Goal: Task Accomplishment & Management: Manage account settings

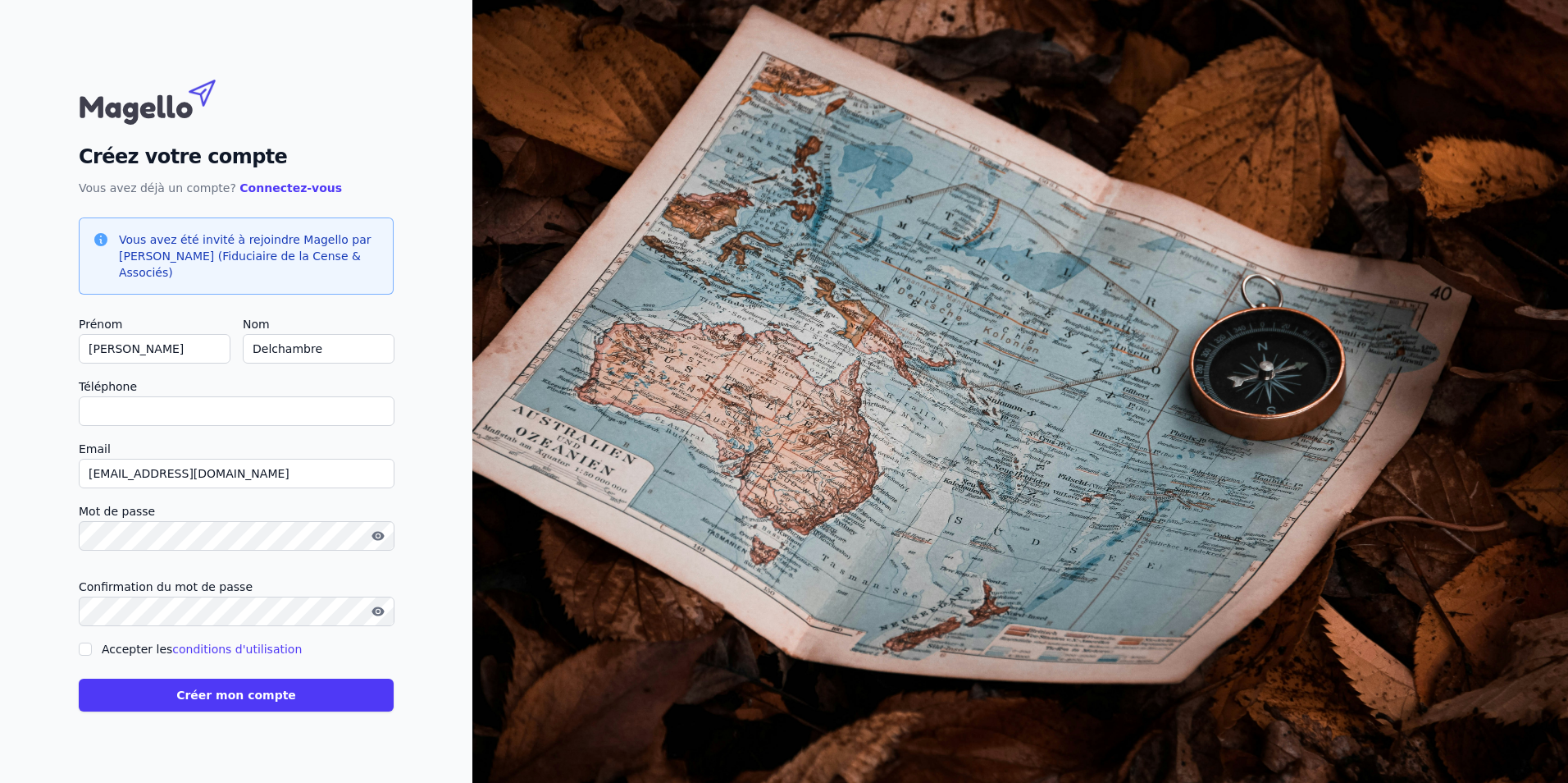
click at [187, 410] on input "Téléphone" at bounding box center [237, 411] width 316 height 30
type input "+32473560212"
checkbox input "false"
click at [211, 468] on input "celine.delchambre.130518@belnot.be" at bounding box center [237, 473] width 316 height 30
drag, startPoint x: 291, startPoint y: 471, endPoint x: 68, endPoint y: 450, distance: 224.0
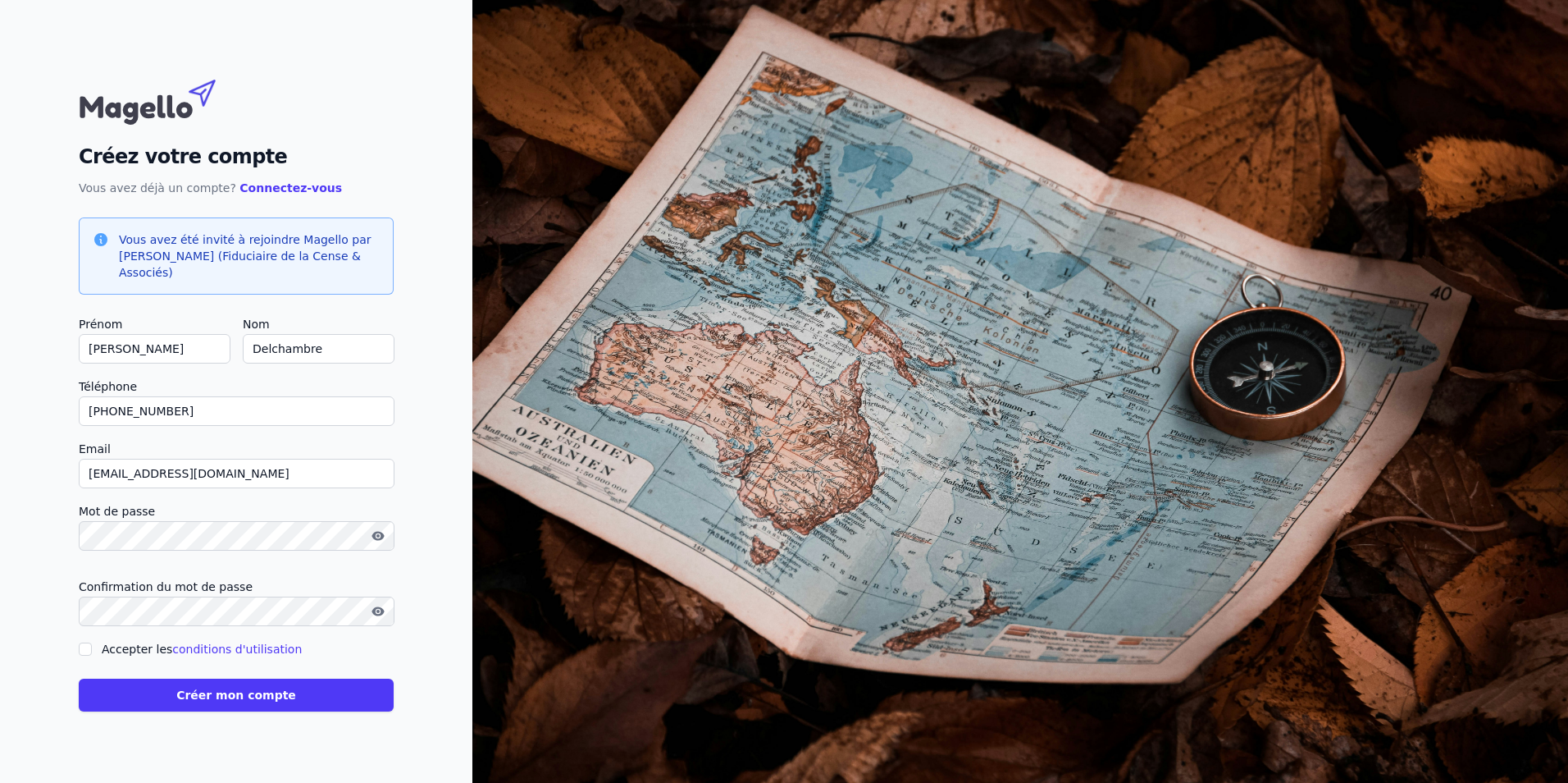
click at [68, 450] on div "Créez votre compte Vous avez déjà un compte? Connectez-vous Vous avez été invit…" at bounding box center [236, 392] width 472 height 783
type input "[EMAIL_ADDRESS][DOMAIN_NAME]"
click at [176, 692] on button "Créer mon compte" at bounding box center [236, 695] width 315 height 33
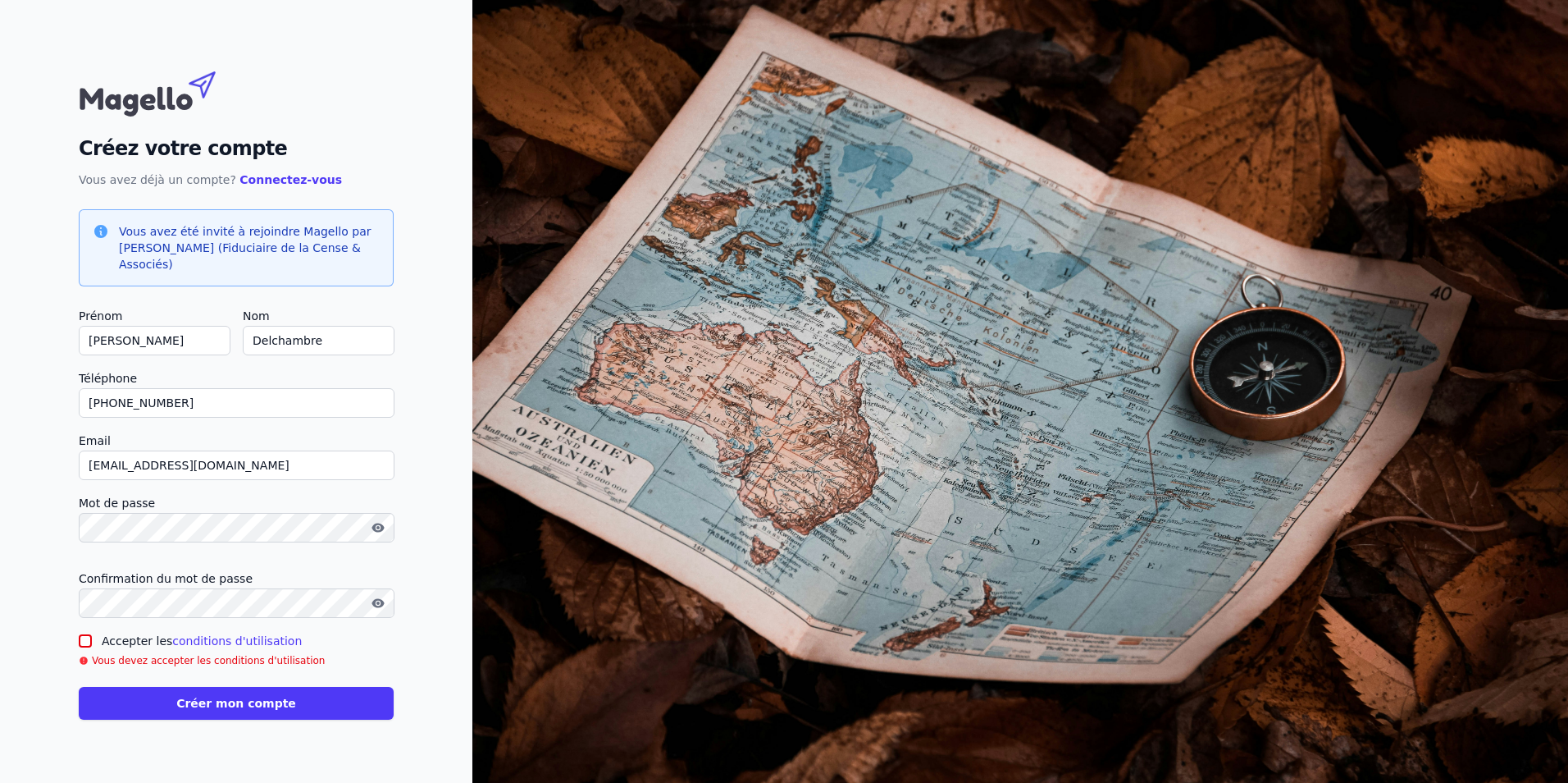
click at [82, 643] on input "Accepter les conditions d'utilisation" at bounding box center [86, 641] width 13 height 13
checkbox input "true"
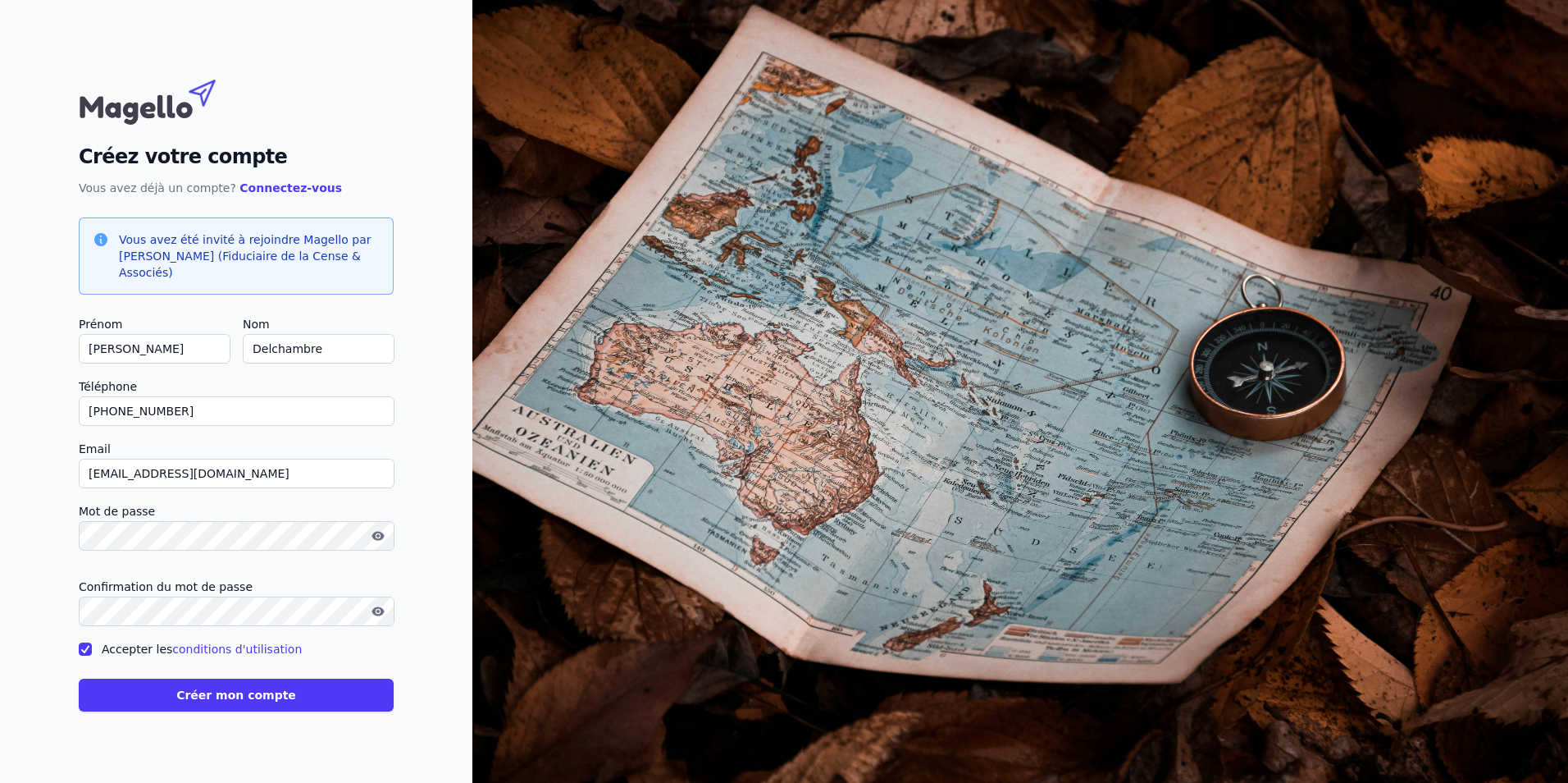
click at [192, 708] on button "Créer mon compte" at bounding box center [236, 695] width 315 height 33
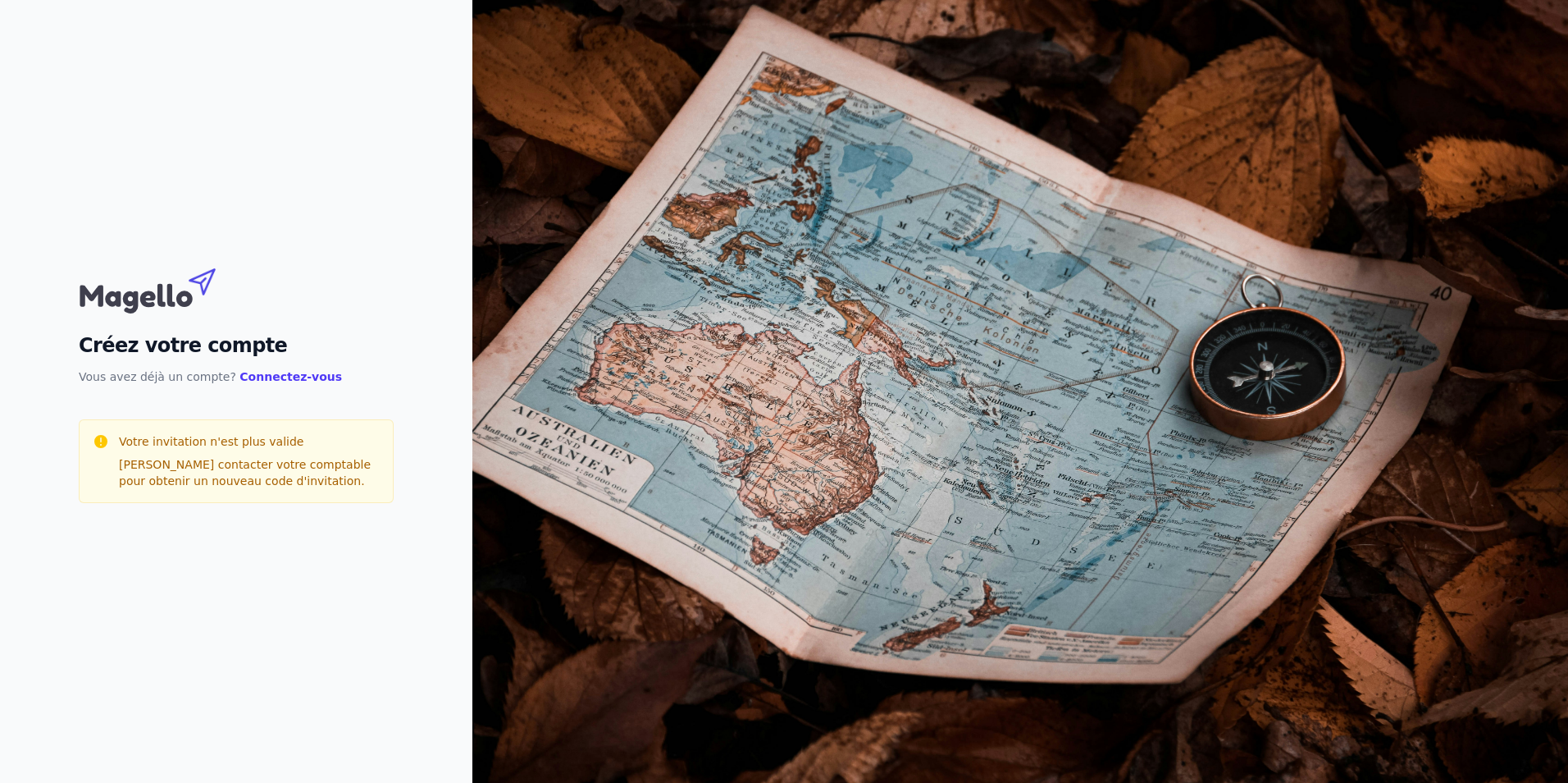
click at [204, 694] on div "Créez votre compte Vous avez déjà un compte? Connectez-vous Votre invitation n'…" at bounding box center [236, 392] width 472 height 783
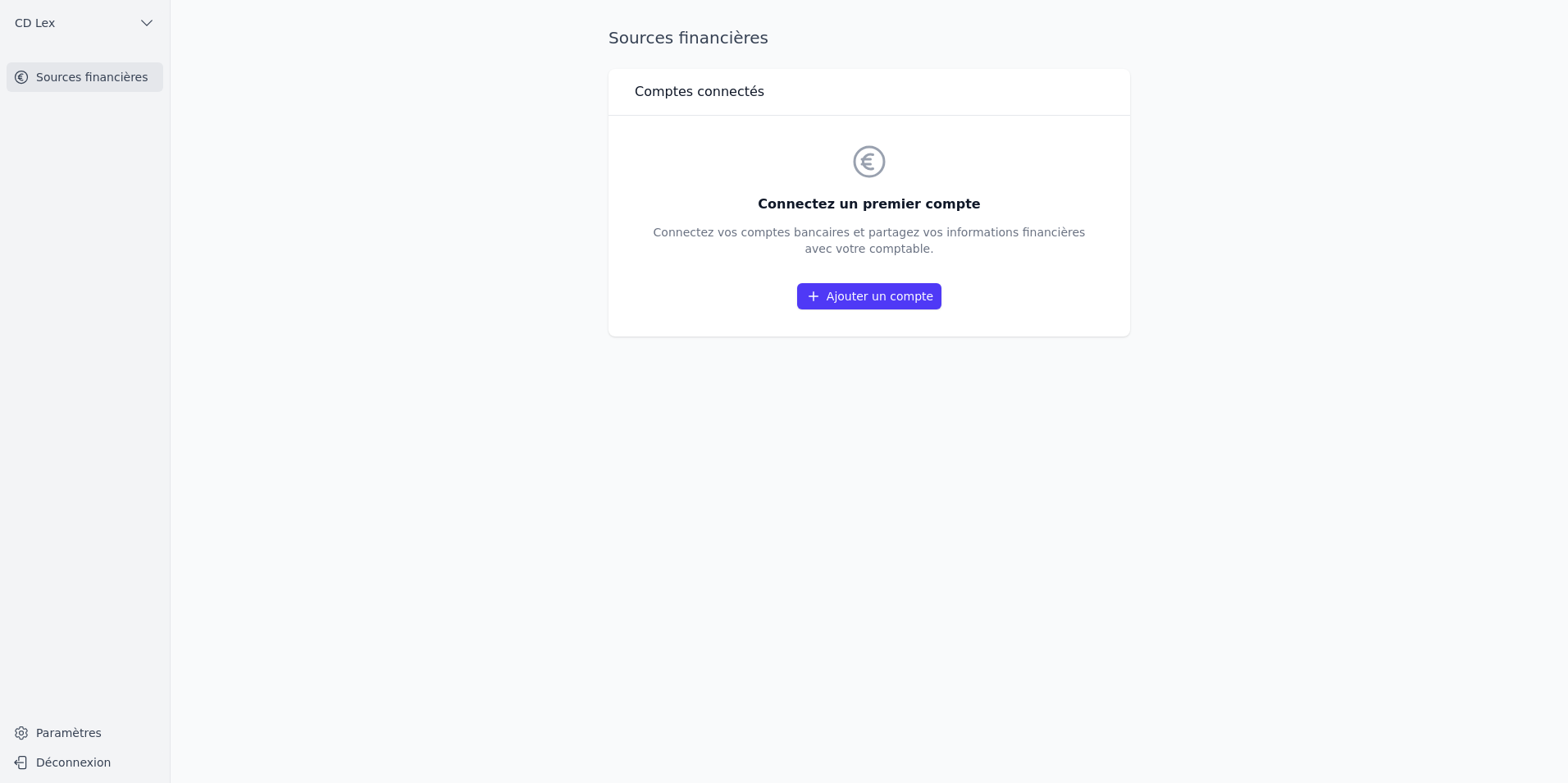
click at [750, 441] on div "Sources financières Comptes connectés Connectez un premier compte Connectez vos…" at bounding box center [869, 391] width 574 height 730
click at [866, 294] on link "Ajouter un compte" at bounding box center [870, 295] width 144 height 26
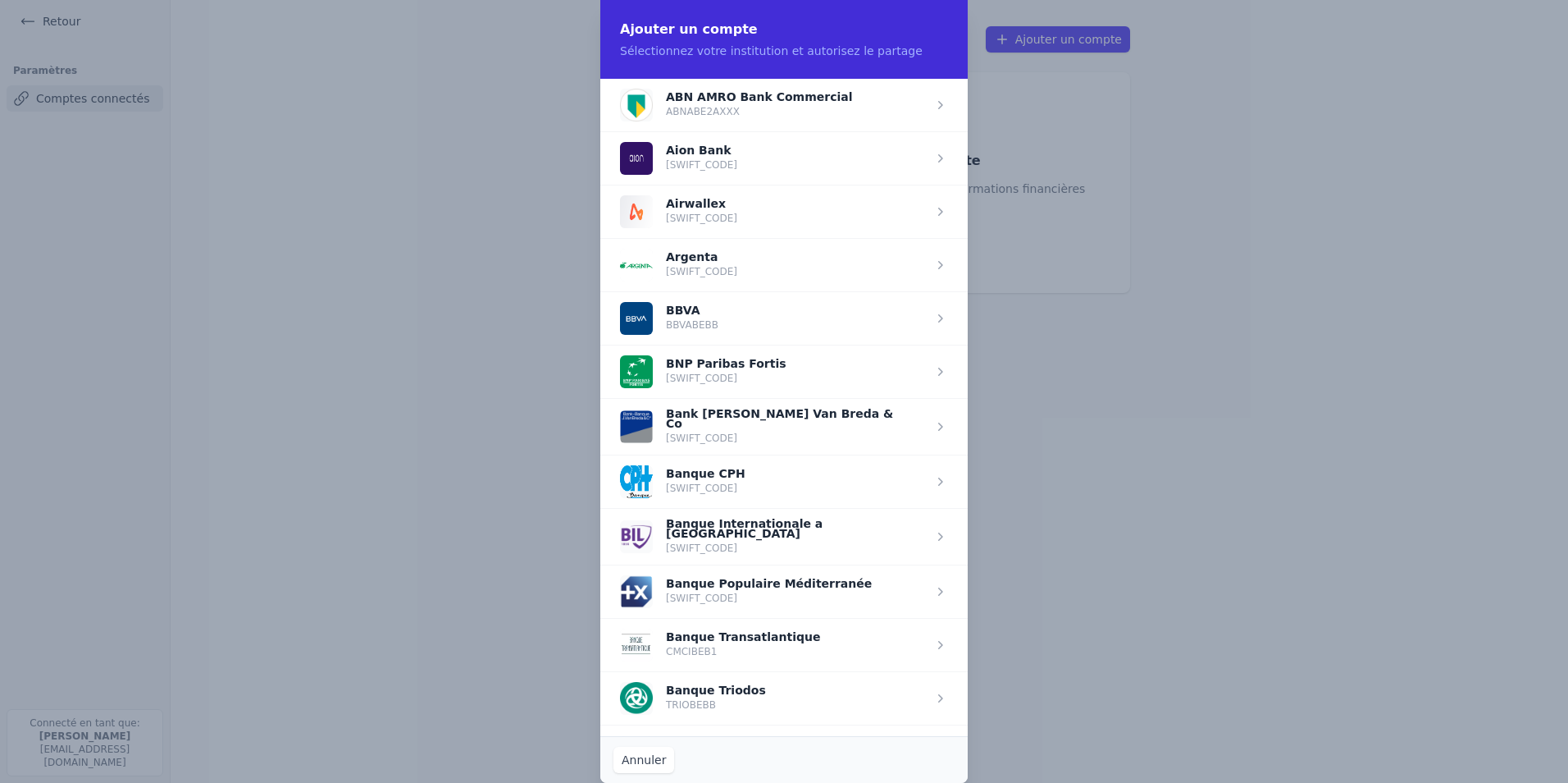
click at [695, 366] on span "button" at bounding box center [784, 370] width 367 height 53
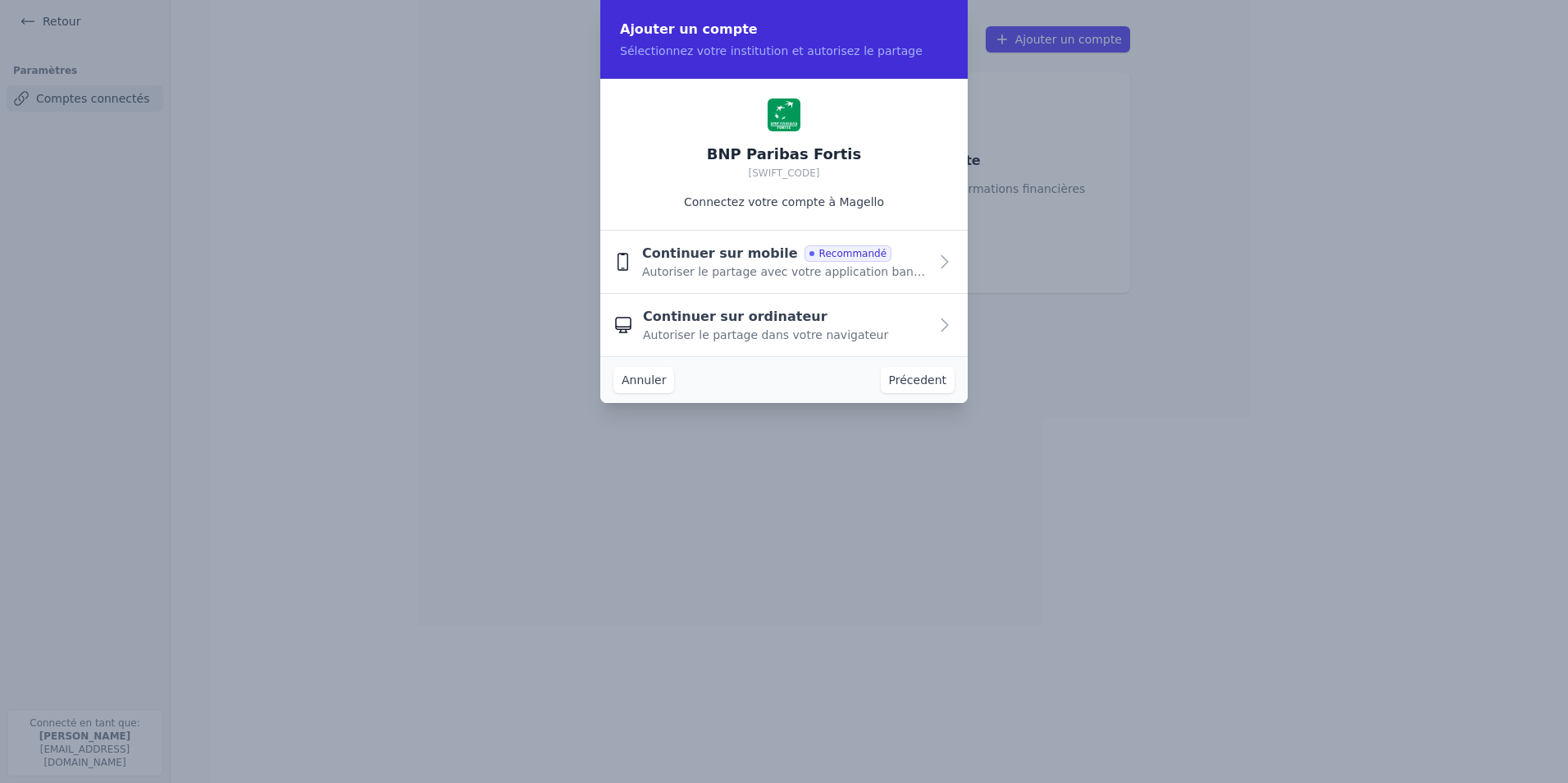
click at [732, 261] on span "Continuer sur mobile" at bounding box center [721, 253] width 156 height 19
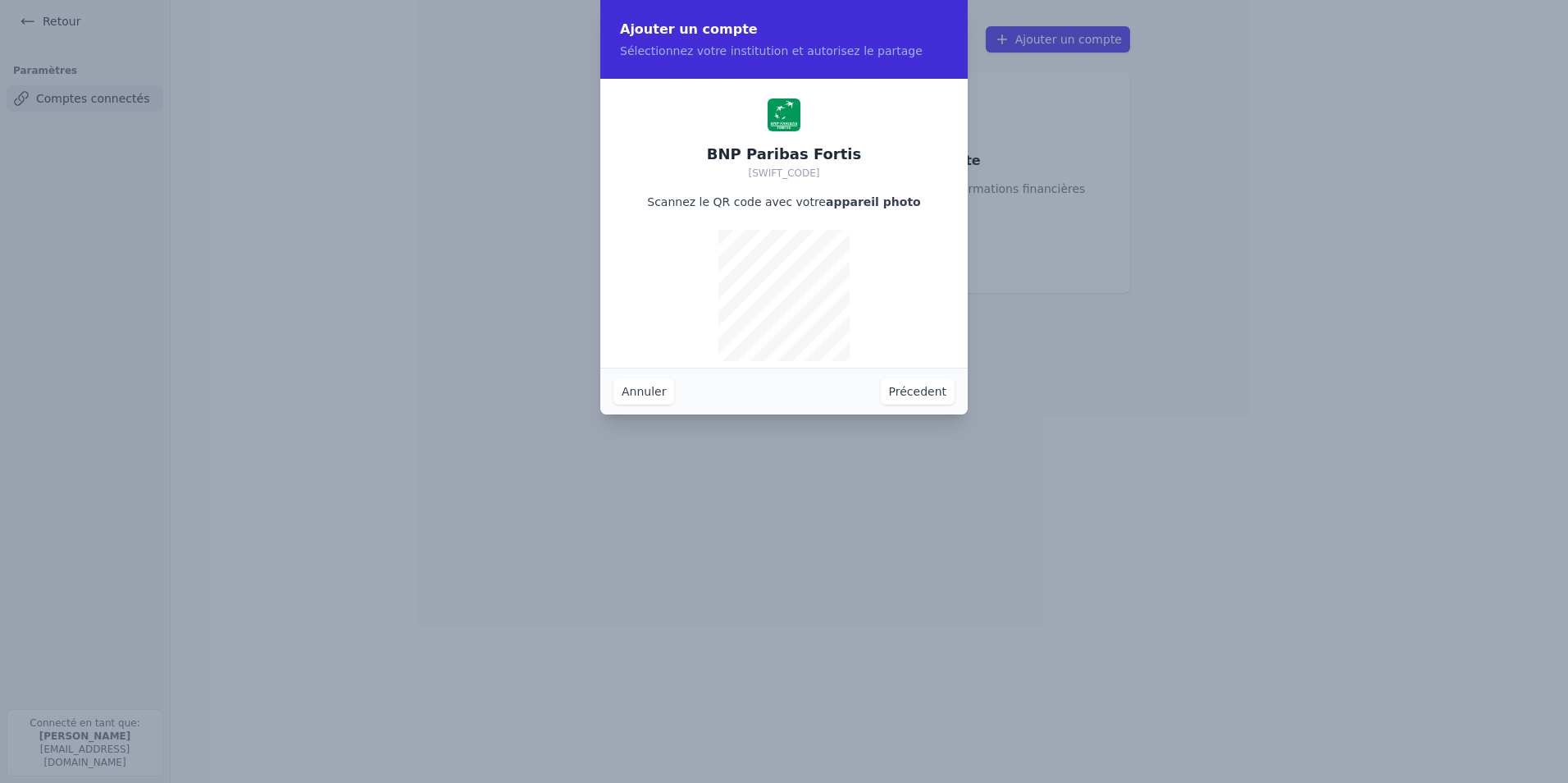
click at [660, 387] on button "Annuler" at bounding box center [644, 391] width 61 height 26
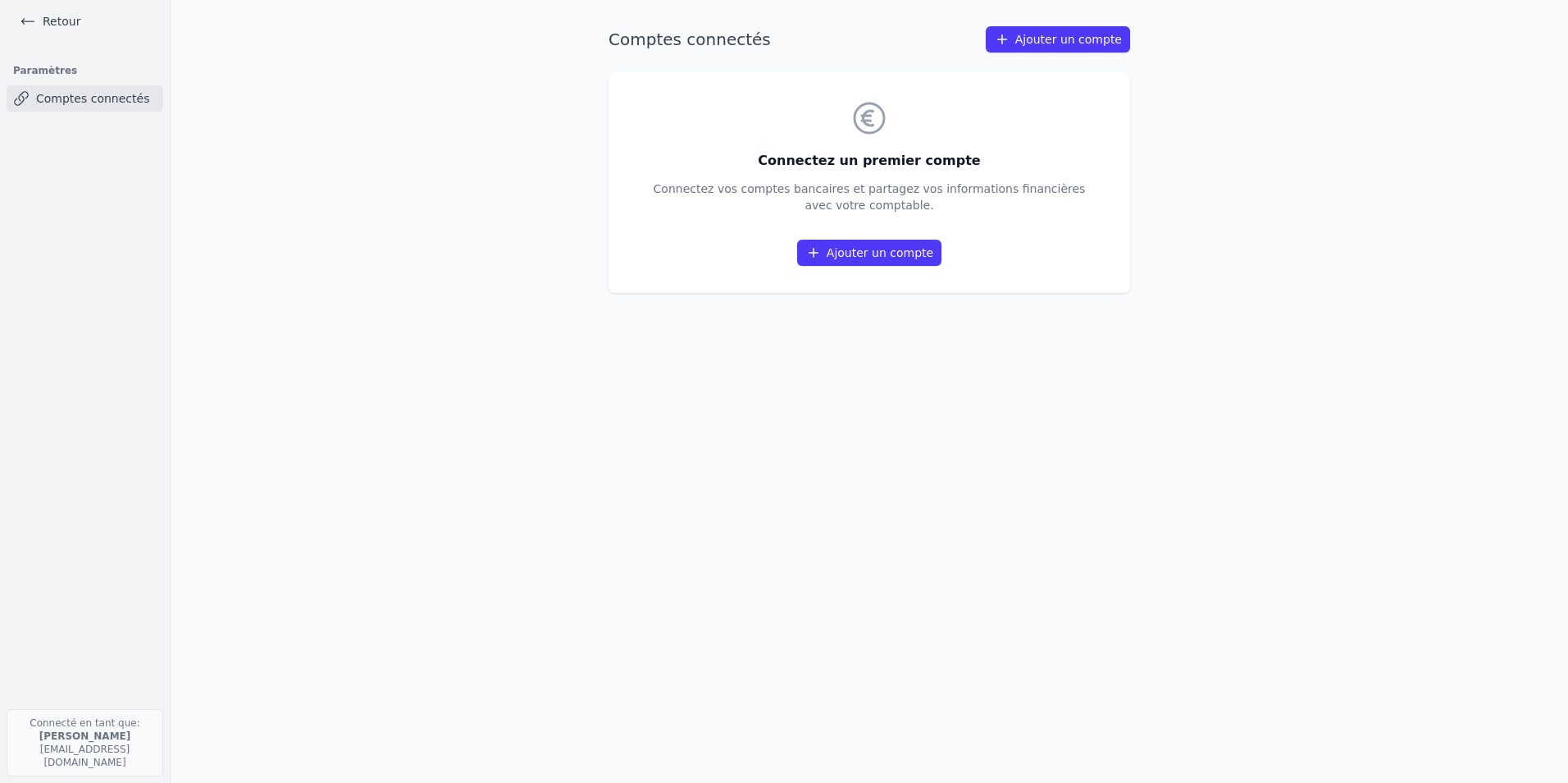
click at [883, 236] on div "Connectez un premier compte Connectez vos comptes bancaires et partagez vos inf…" at bounding box center [870, 182] width 432 height 168
click at [879, 245] on link "Ajouter un compte" at bounding box center [870, 252] width 144 height 26
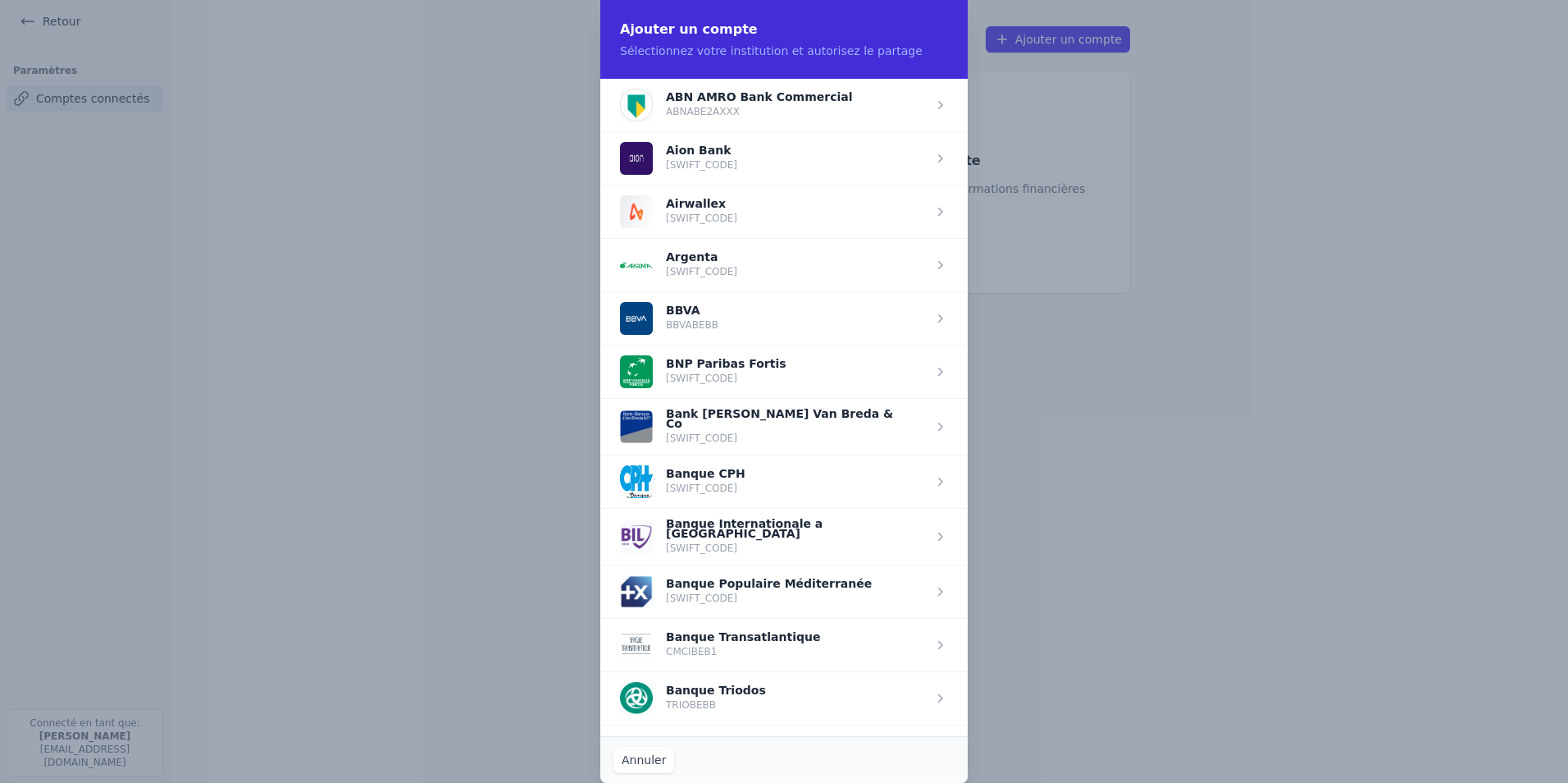
click at [723, 362] on span "button" at bounding box center [784, 370] width 367 height 53
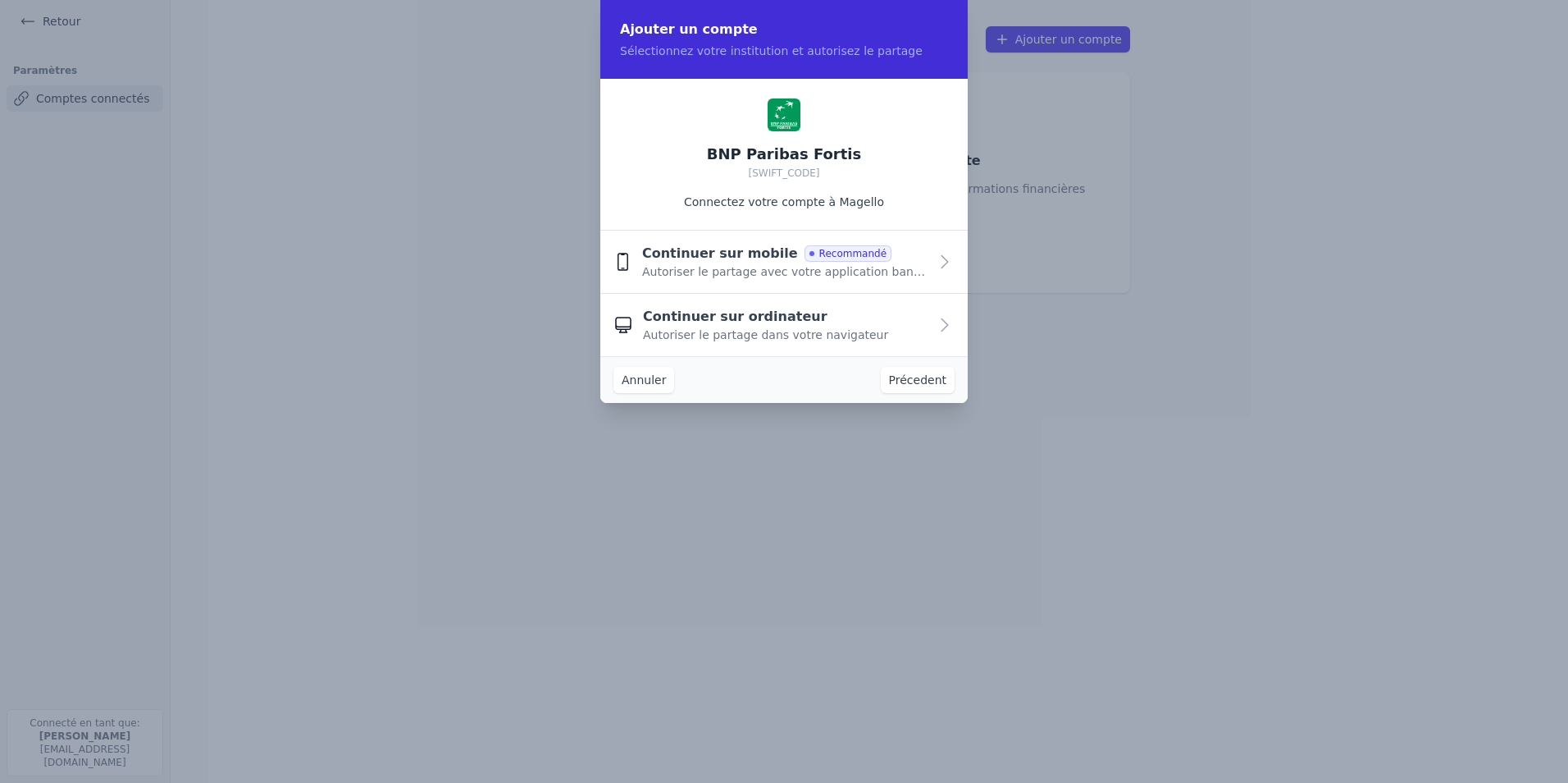
click at [740, 329] on span "Autoriser le partage dans votre navigateur" at bounding box center [766, 334] width 245 height 16
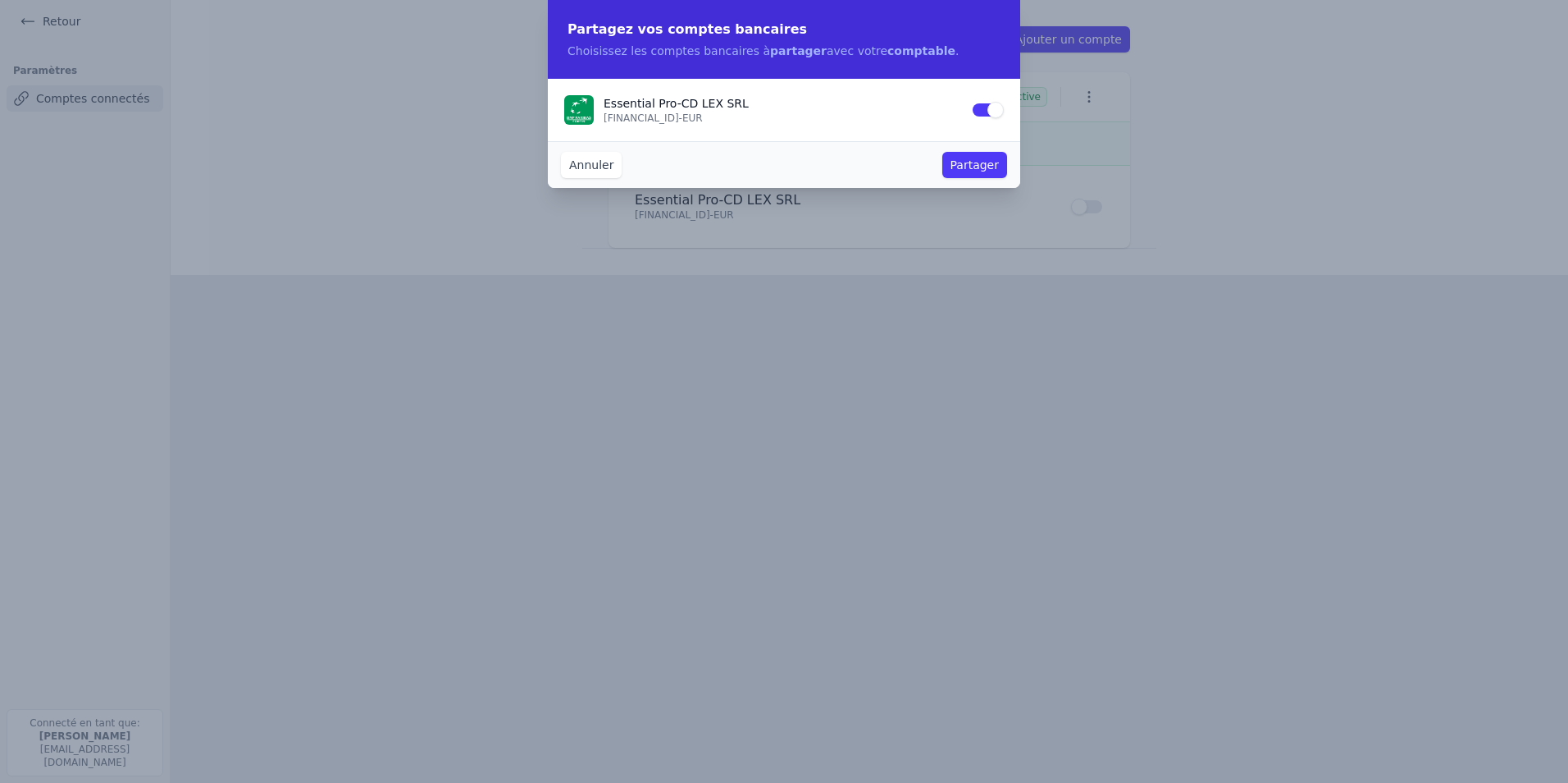
click at [974, 169] on button "Partager" at bounding box center [974, 164] width 64 height 26
